Goal: Transaction & Acquisition: Purchase product/service

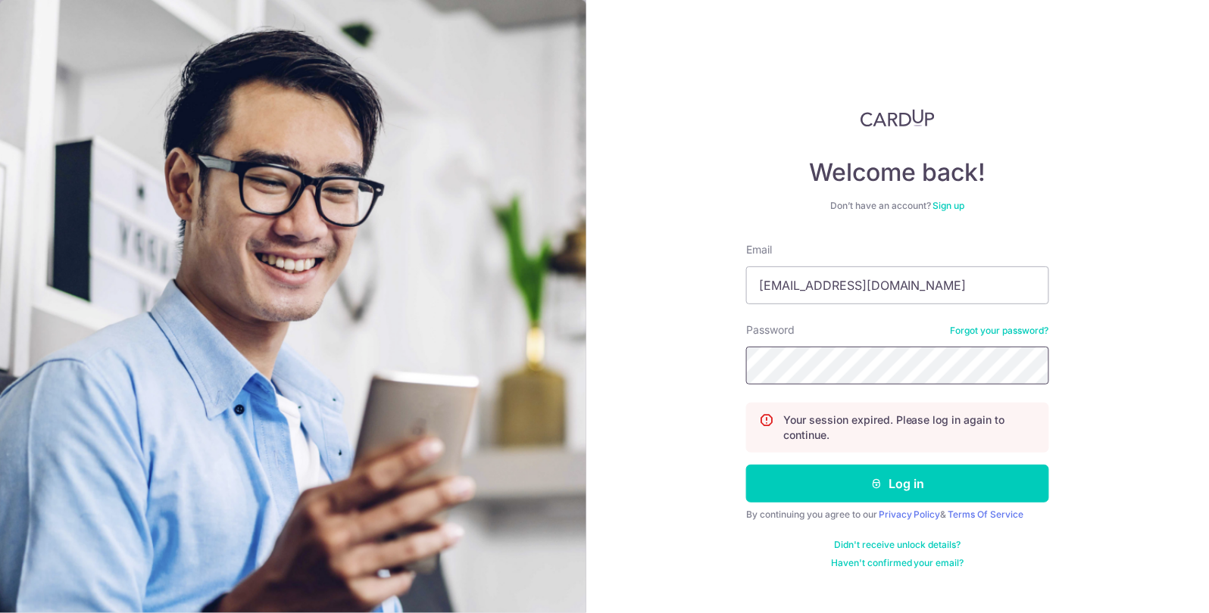
click at [746, 465] on button "Log in" at bounding box center [897, 484] width 303 height 38
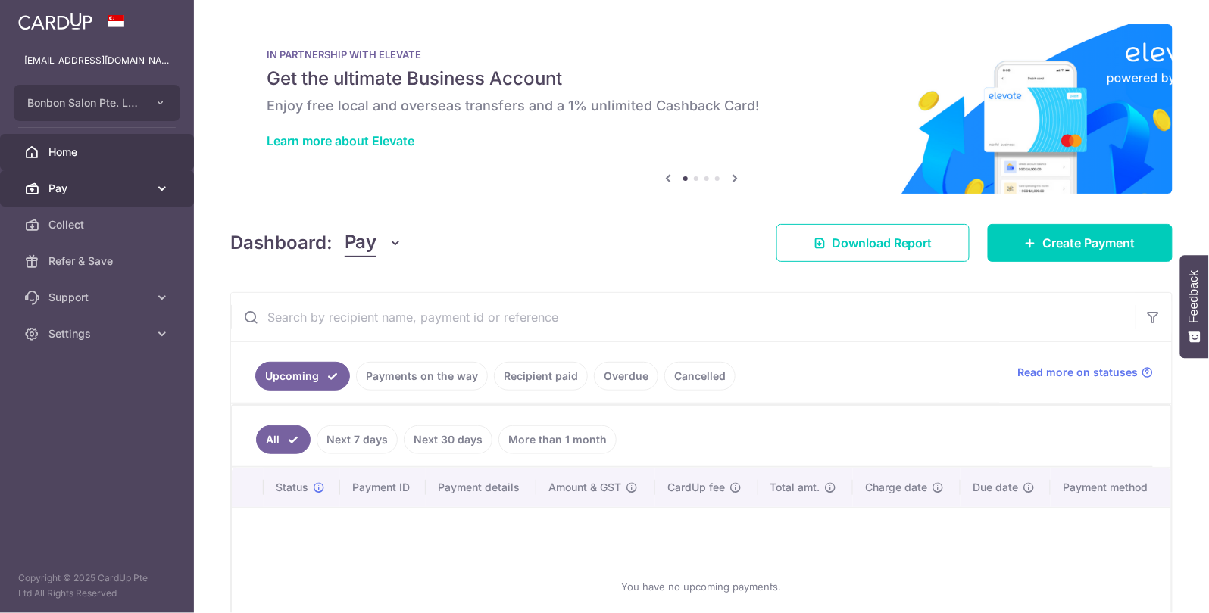
click at [157, 181] on icon at bounding box center [162, 188] width 15 height 15
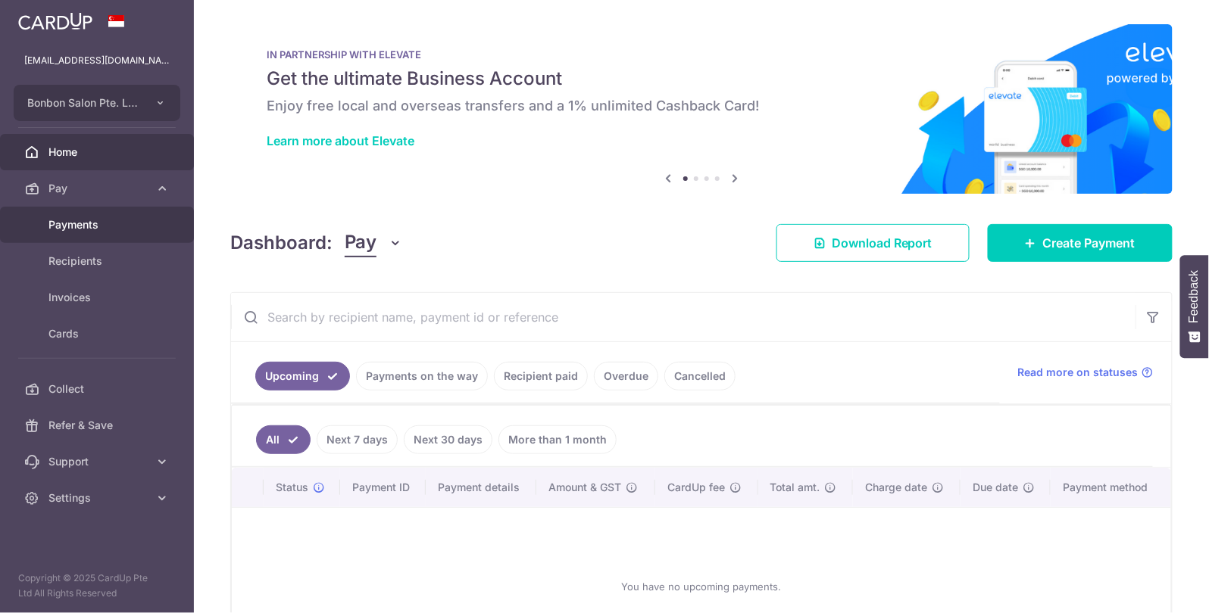
click at [139, 223] on span "Payments" at bounding box center [98, 224] width 100 height 15
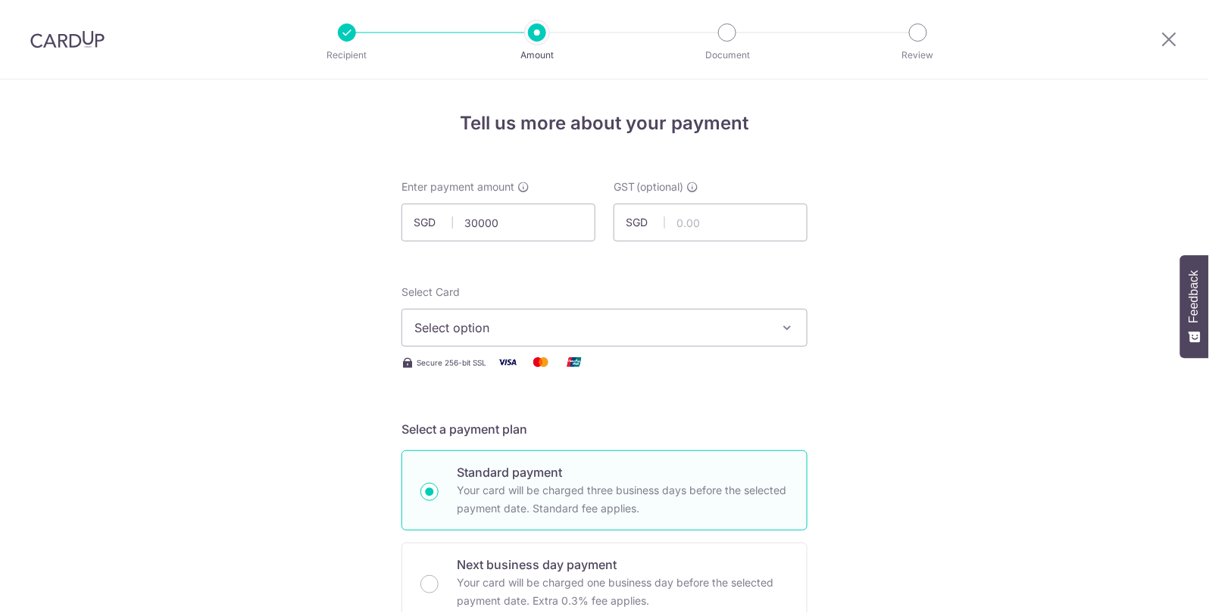
type input "30,000.00"
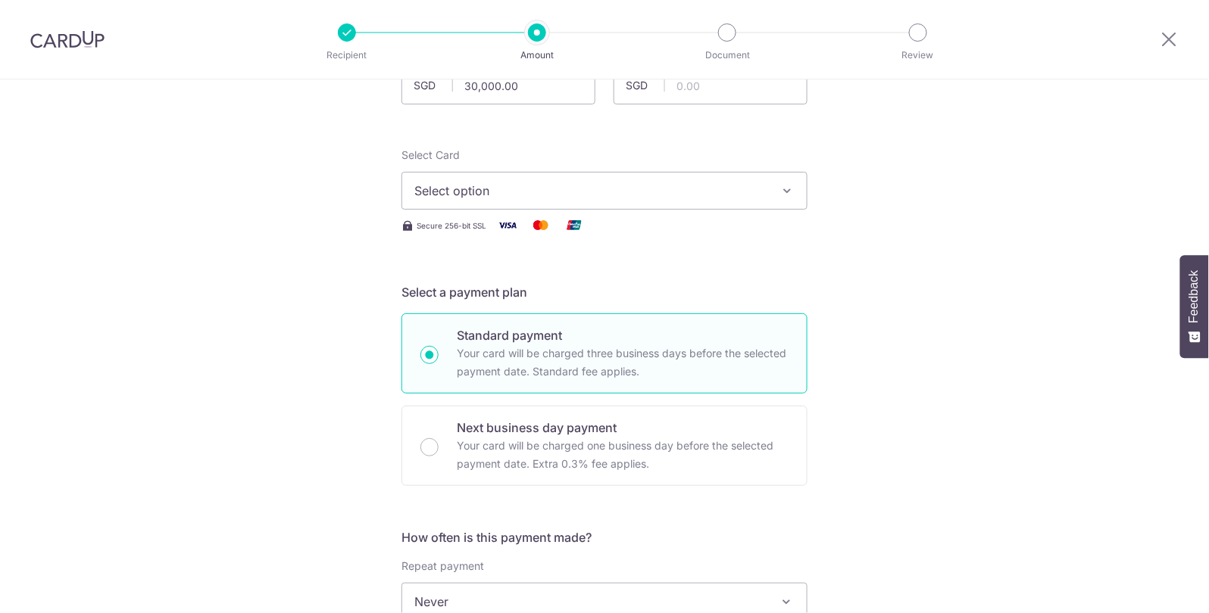
click at [555, 195] on span "Select option" at bounding box center [590, 191] width 353 height 18
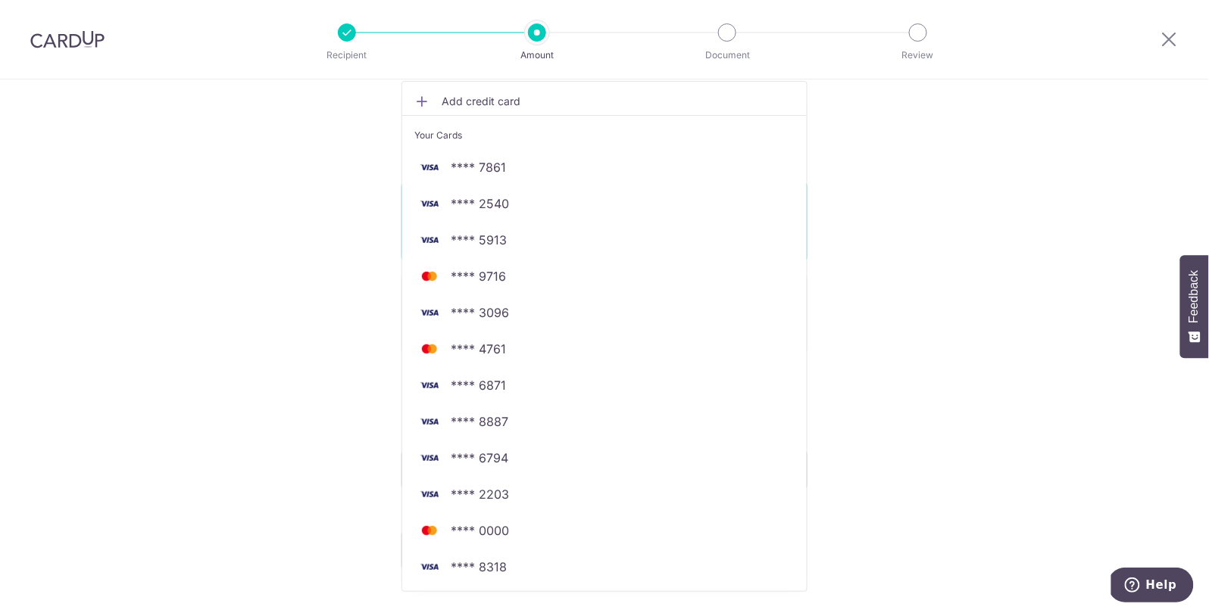
scroll to position [270, 0]
click at [524, 238] on span "**** 5913" at bounding box center [604, 239] width 380 height 18
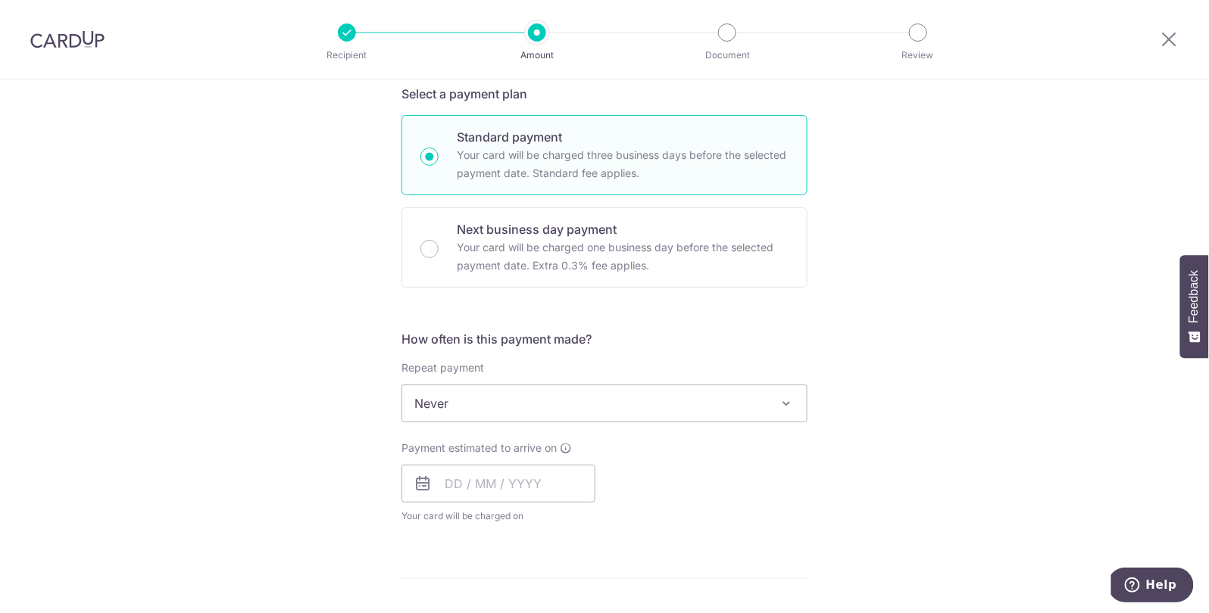
scroll to position [349, 0]
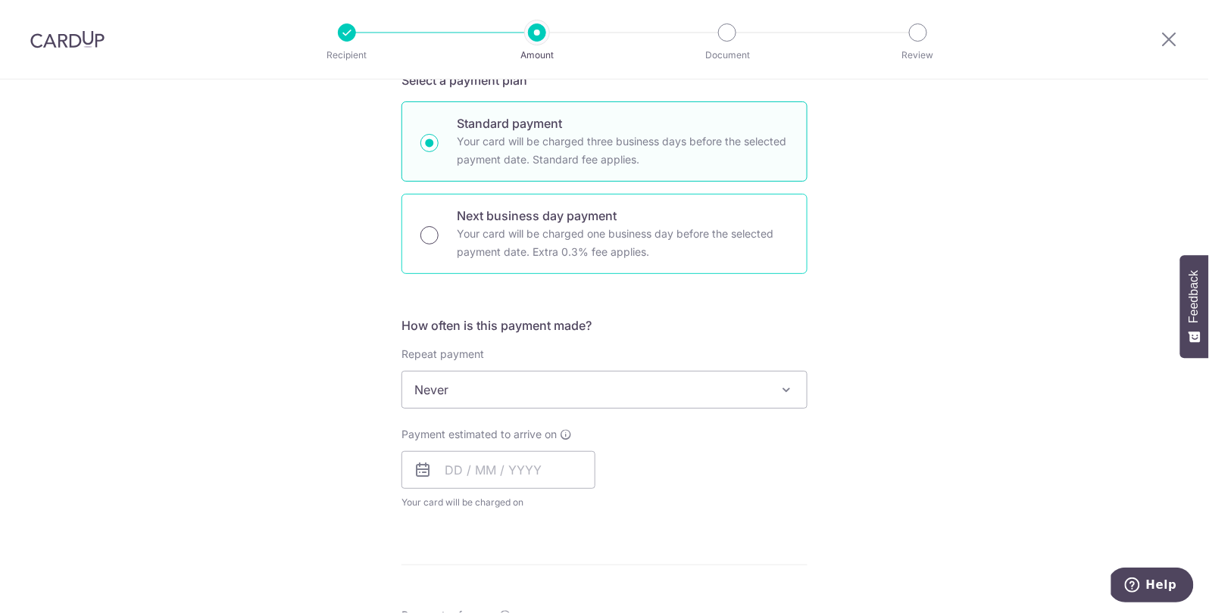
click at [429, 235] on input "Next business day payment Your card will be charged one business day before the…" at bounding box center [429, 235] width 18 height 18
radio input "true"
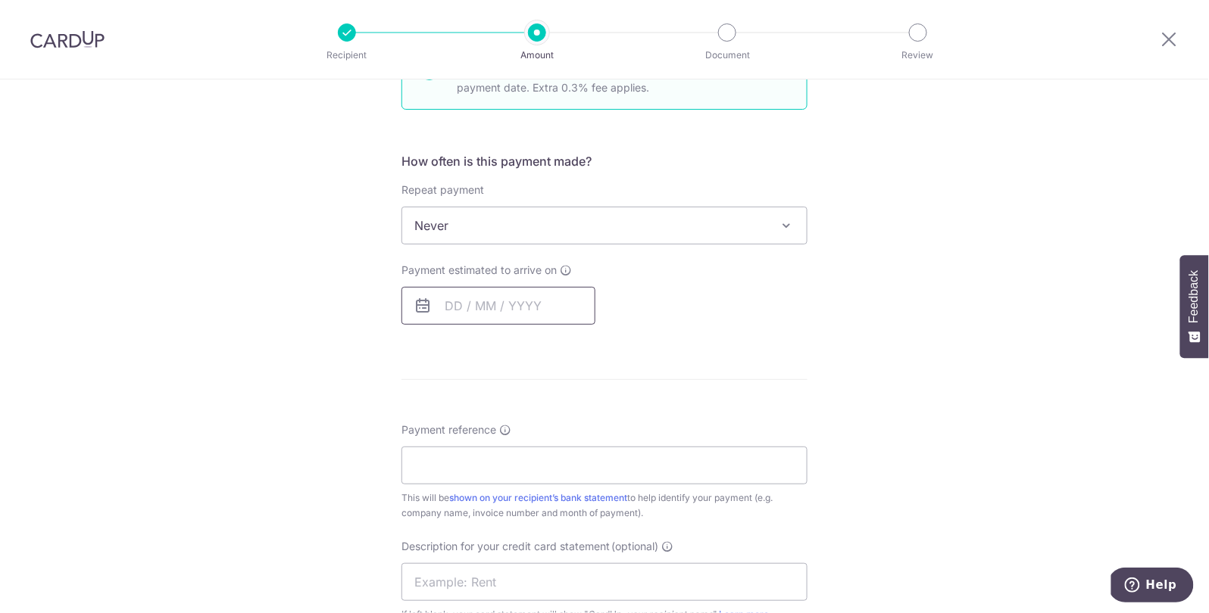
scroll to position [524, 0]
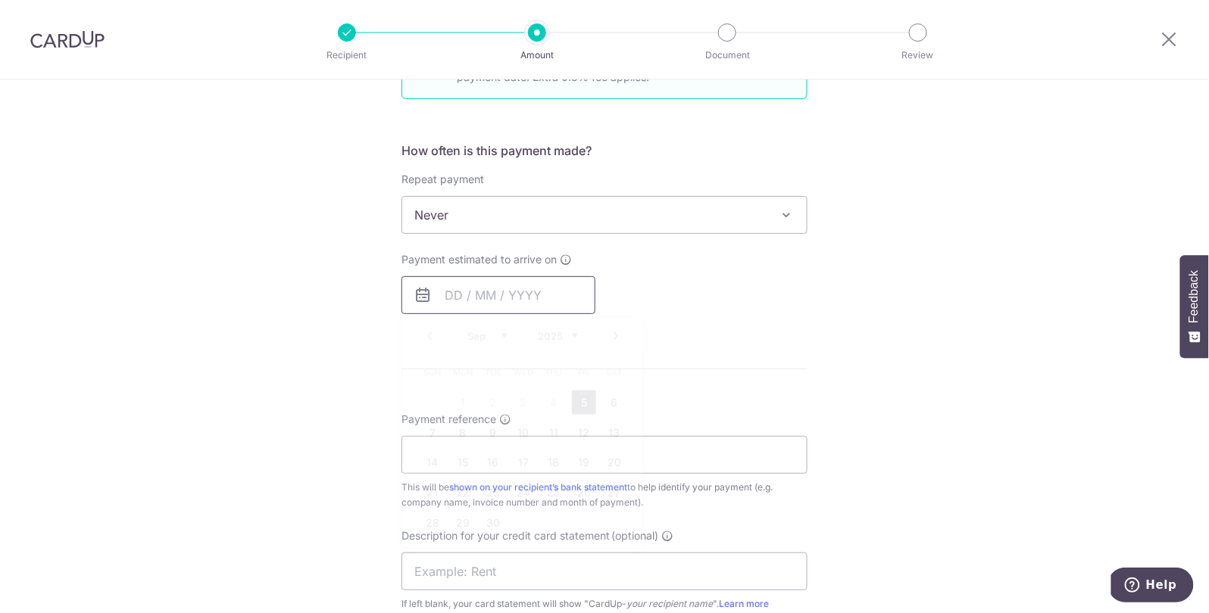
click at [460, 287] on input "text" at bounding box center [498, 295] width 194 height 38
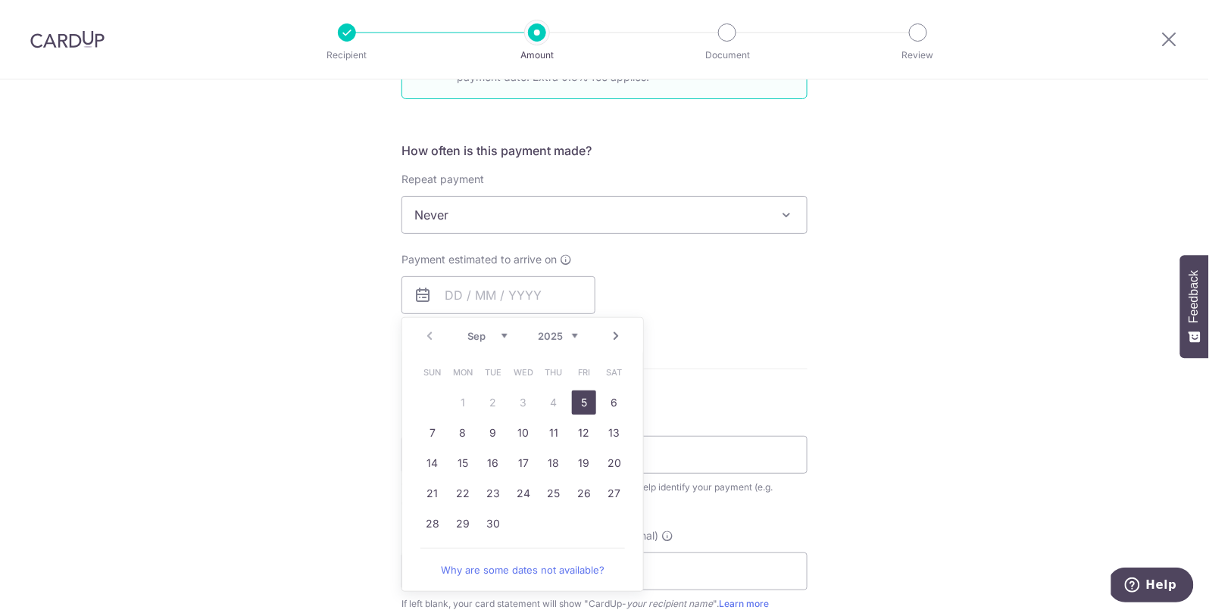
click at [579, 400] on link "5" at bounding box center [584, 403] width 24 height 24
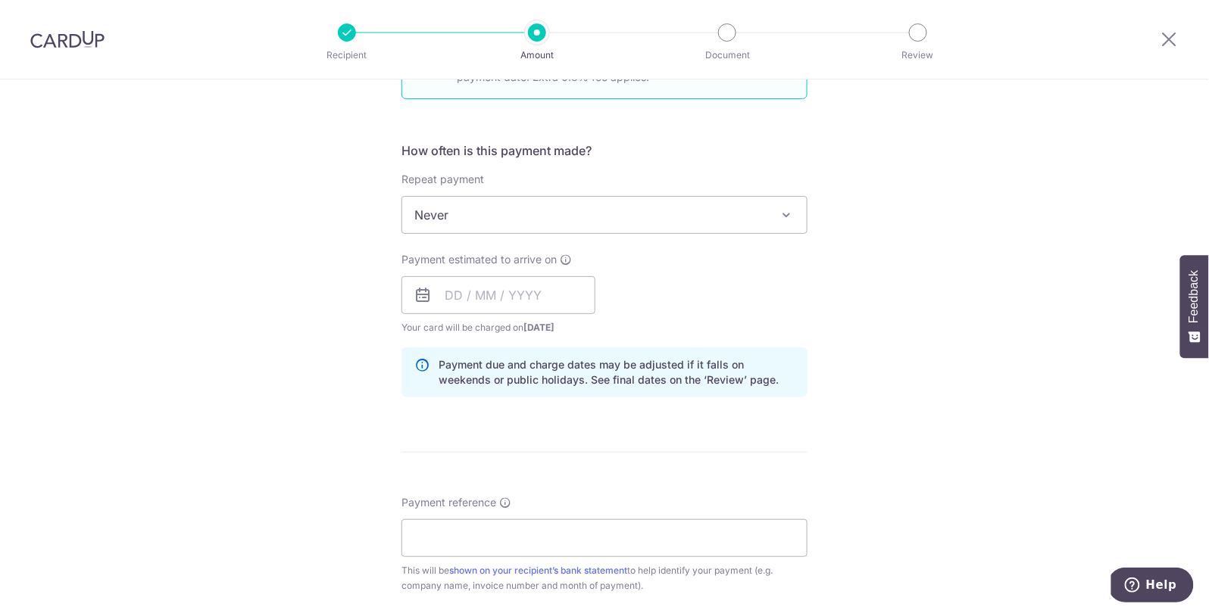
type input "[DATE]"
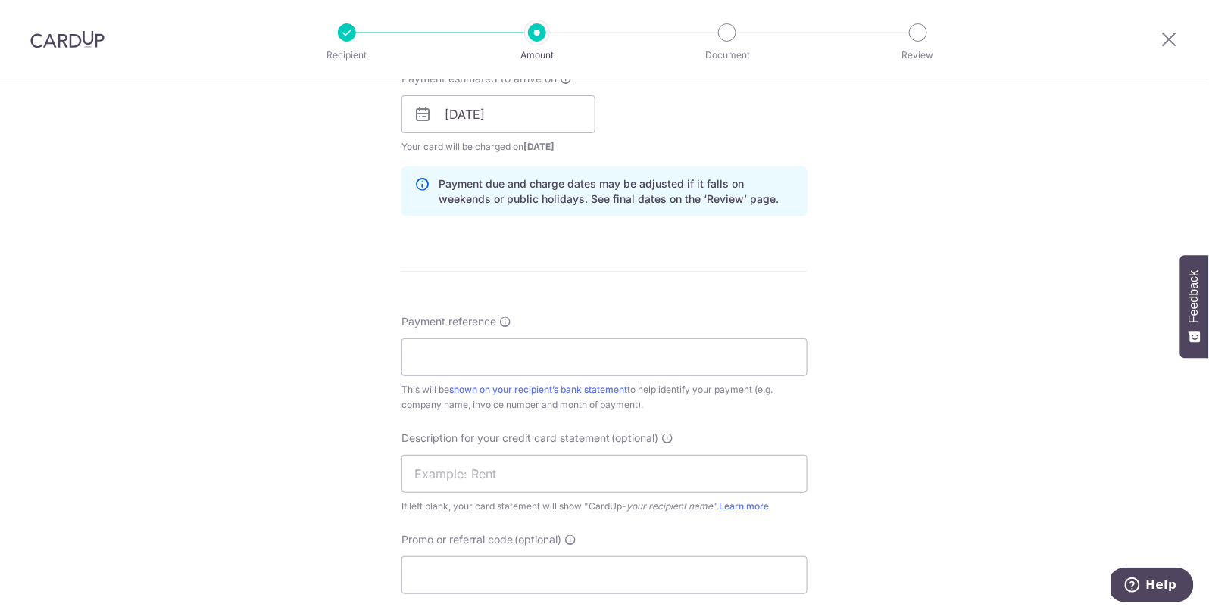
scroll to position [707, 0]
click at [463, 345] on input "Payment reference" at bounding box center [604, 356] width 406 height 38
type input "supplier invoice"
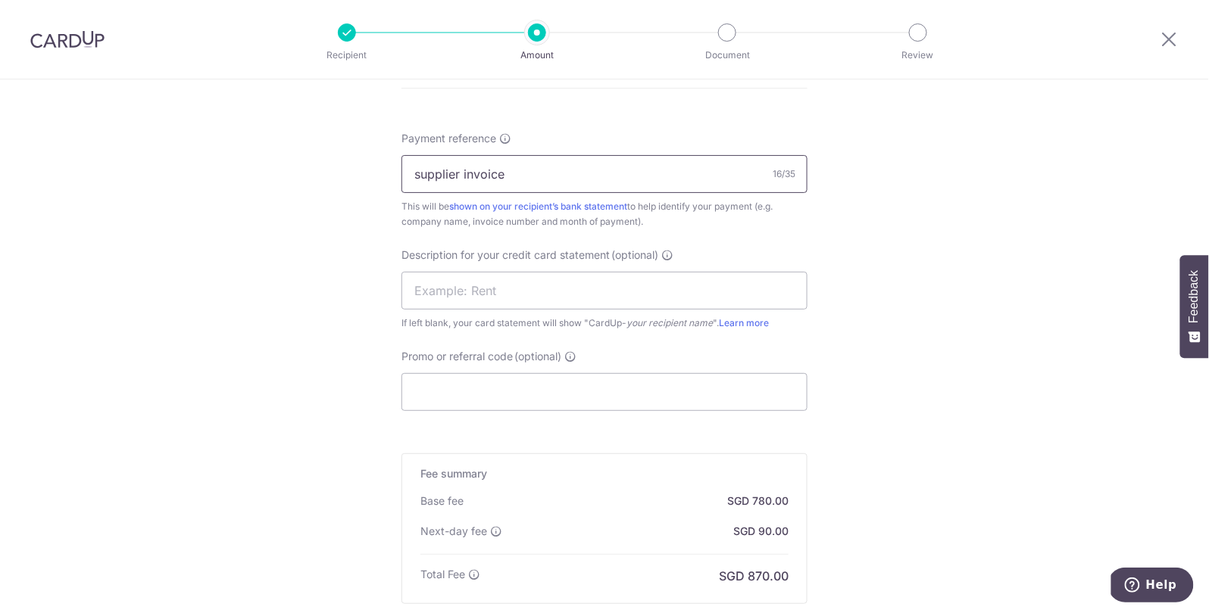
scroll to position [917, 0]
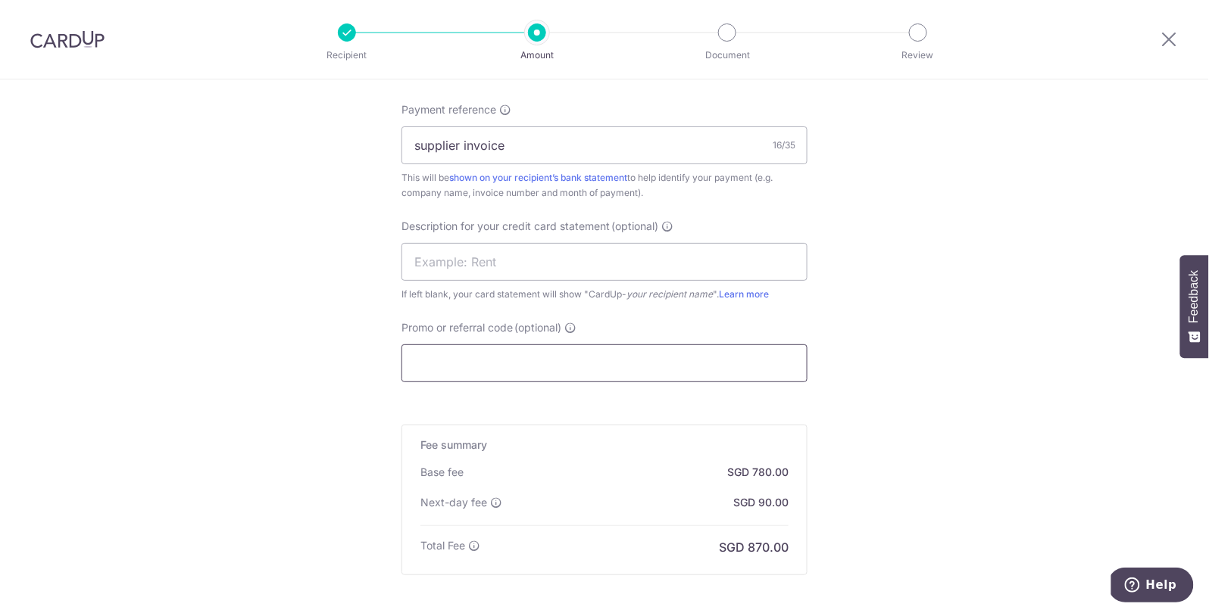
click at [485, 362] on input "Promo or referral code (optional)" at bounding box center [604, 364] width 406 height 38
type input "JEN175"
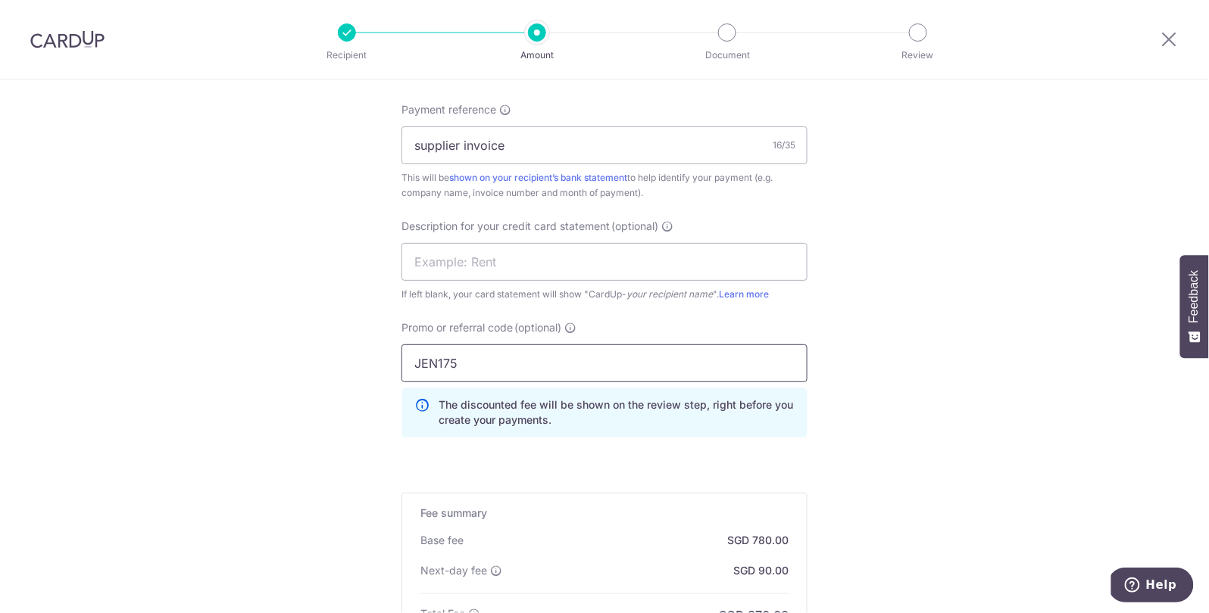
scroll to position [1141, 0]
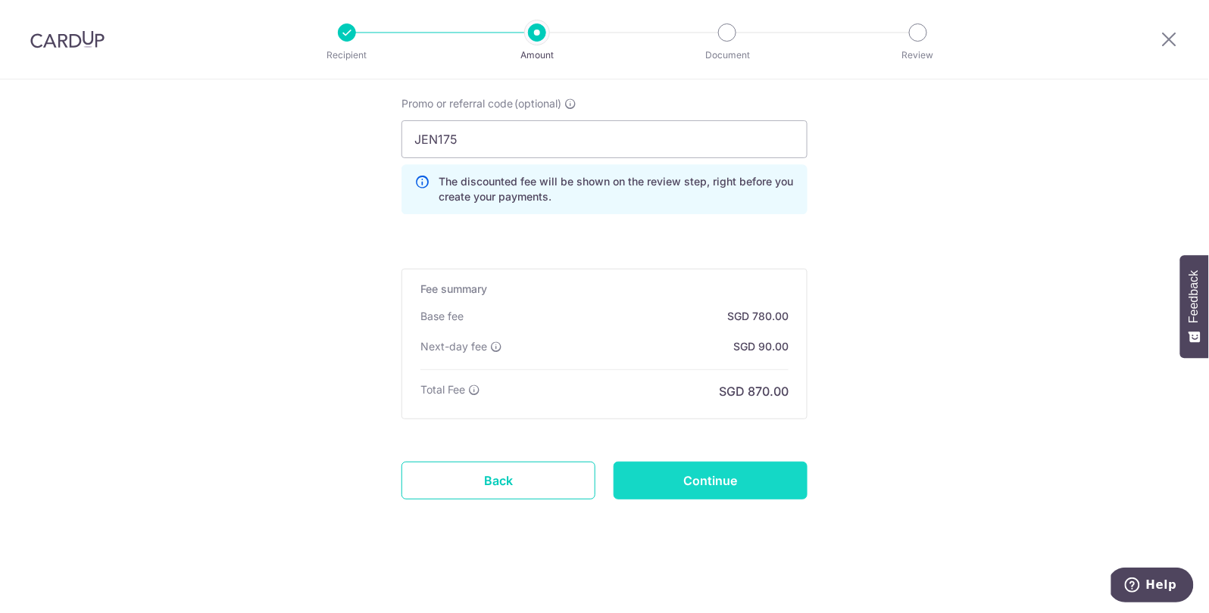
click at [704, 484] on input "Continue" at bounding box center [710, 481] width 194 height 38
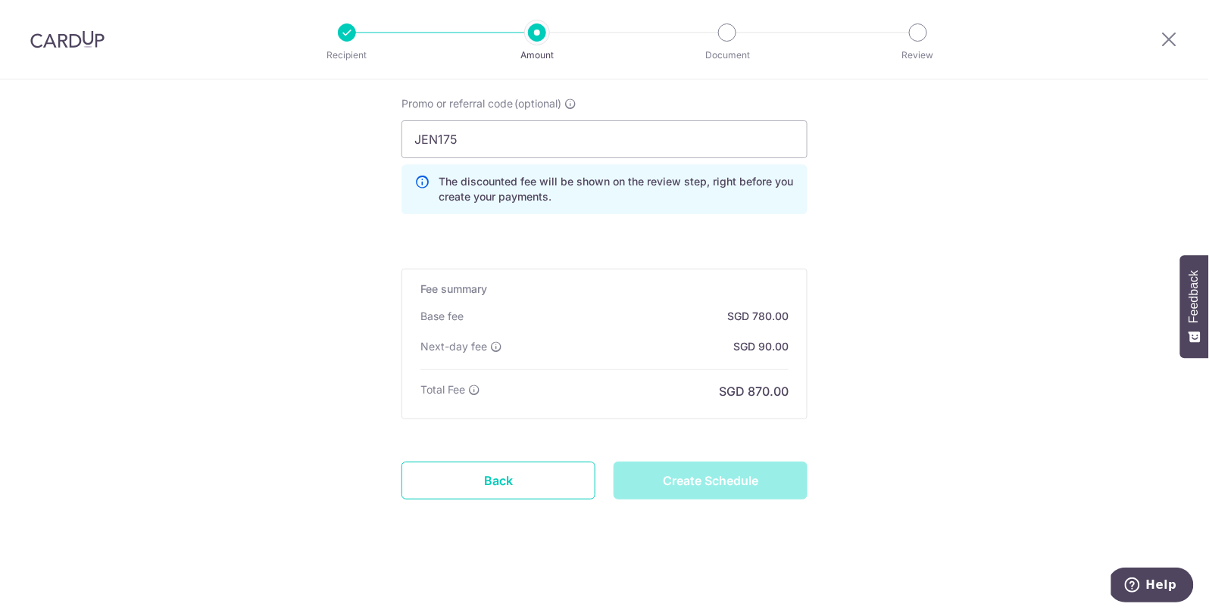
type input "Create Schedule"
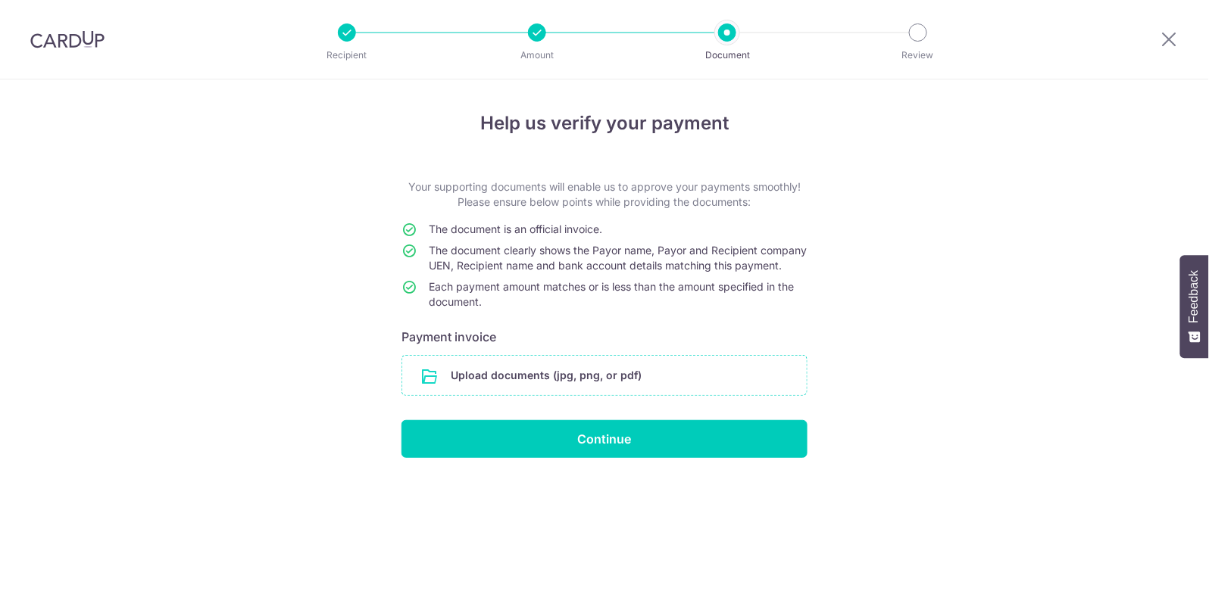
click at [597, 393] on input "file" at bounding box center [604, 375] width 404 height 39
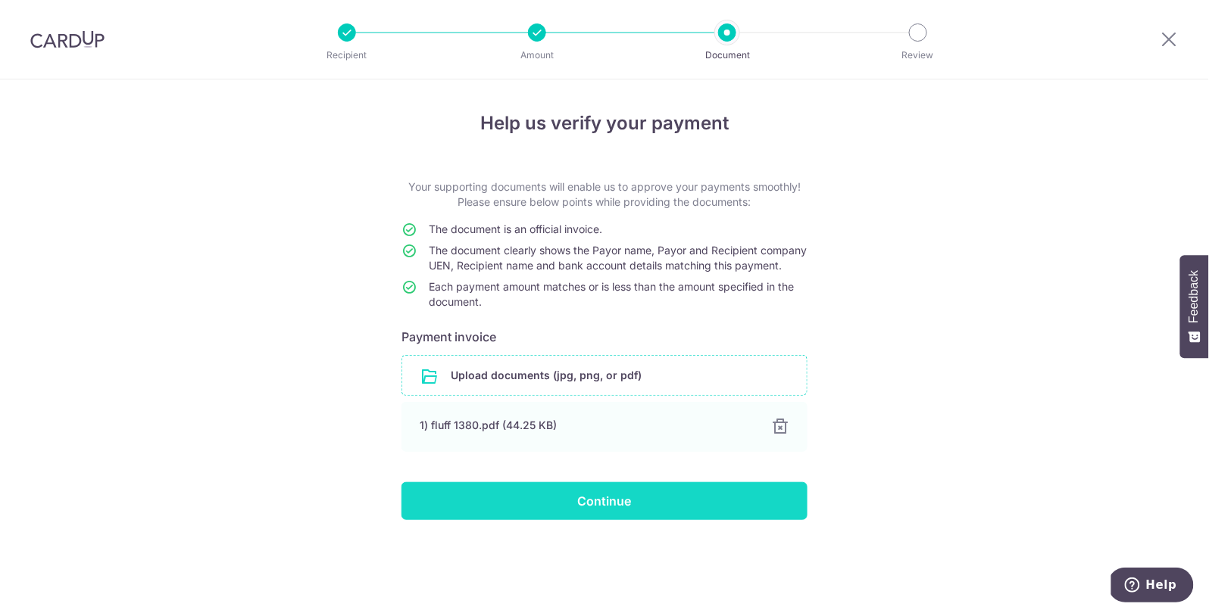
click at [496, 504] on input "Continue" at bounding box center [604, 501] width 406 height 38
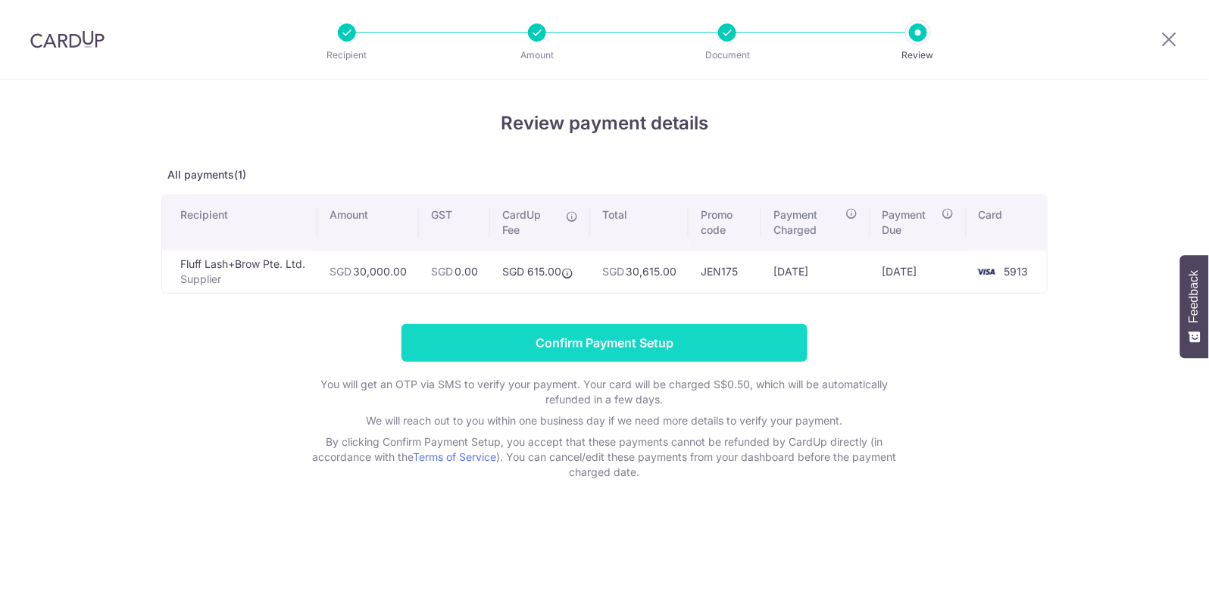
click at [623, 348] on input "Confirm Payment Setup" at bounding box center [604, 343] width 406 height 38
